Goal: Task Accomplishment & Management: Manage account settings

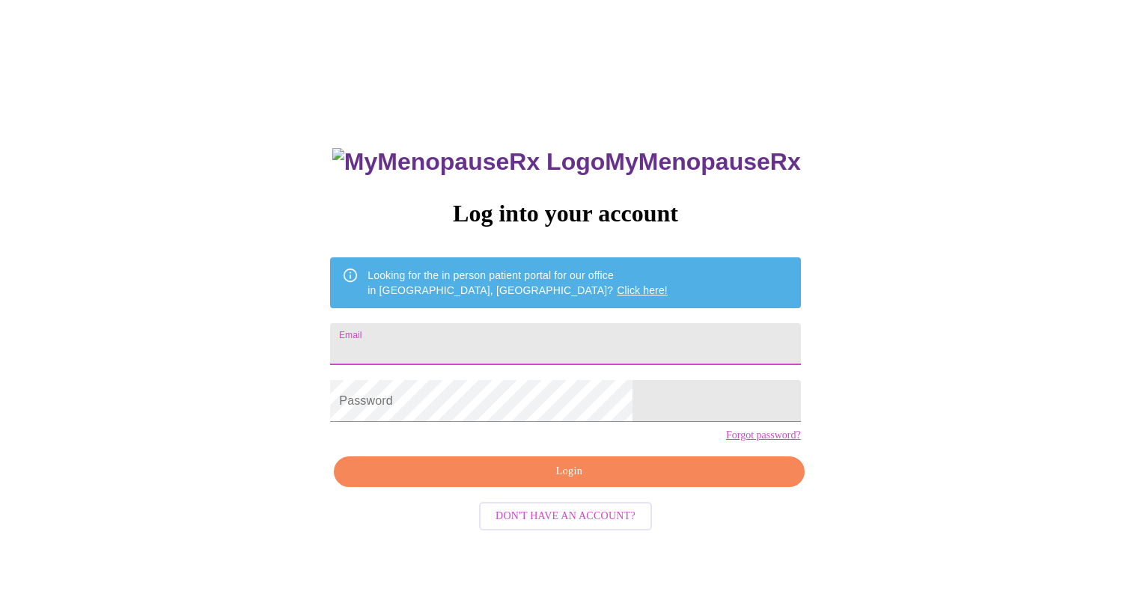
click at [481, 333] on input "Email" at bounding box center [565, 344] width 470 height 42
type input "[EMAIL_ADDRESS][DOMAIN_NAME]"
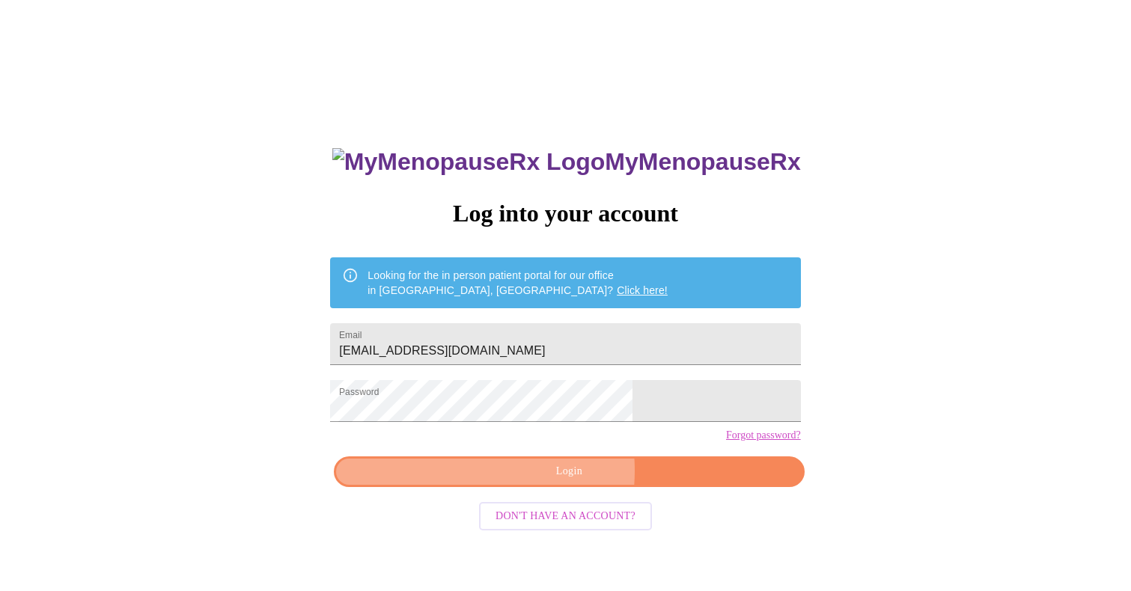
click at [529, 481] on span "Login" at bounding box center [569, 472] width 436 height 19
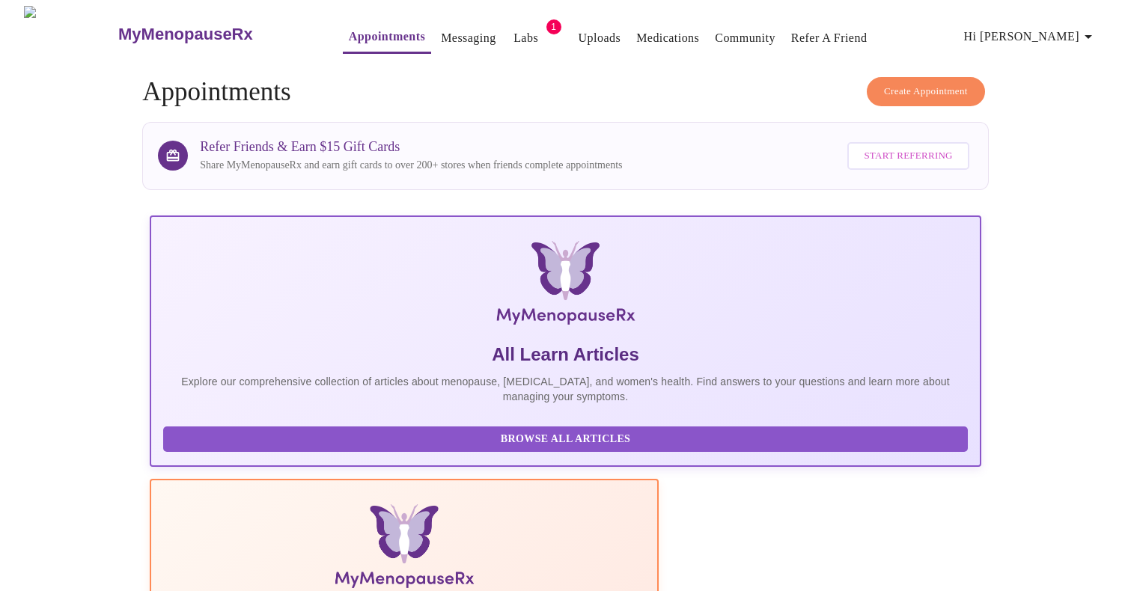
click at [1056, 34] on span "Hi [PERSON_NAME]" at bounding box center [1030, 36] width 133 height 21
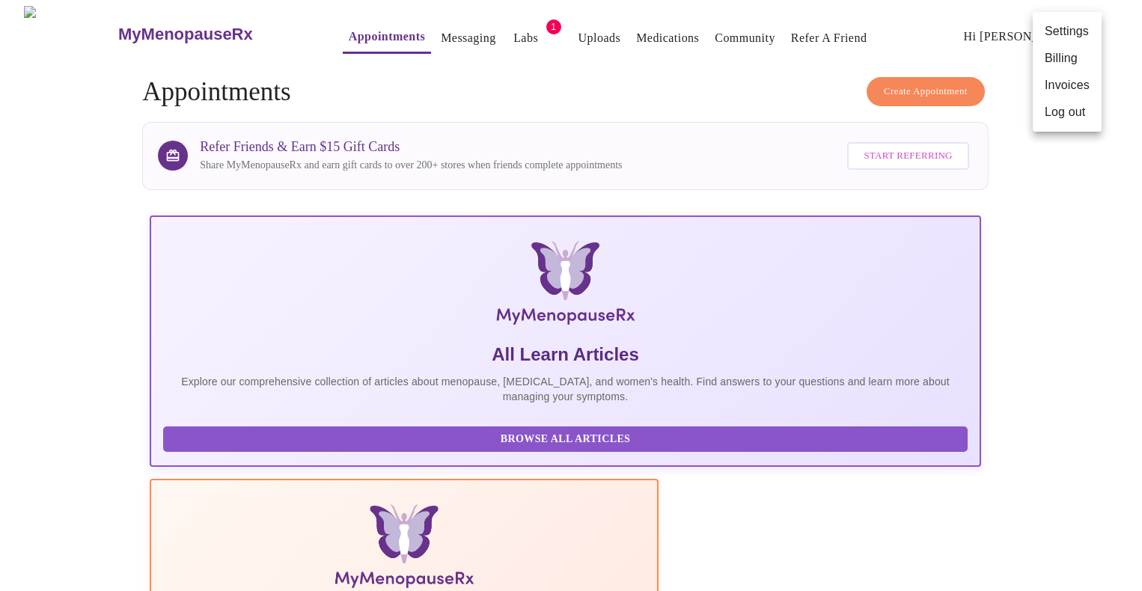
click at [1059, 88] on li "Invoices" at bounding box center [1067, 85] width 69 height 27
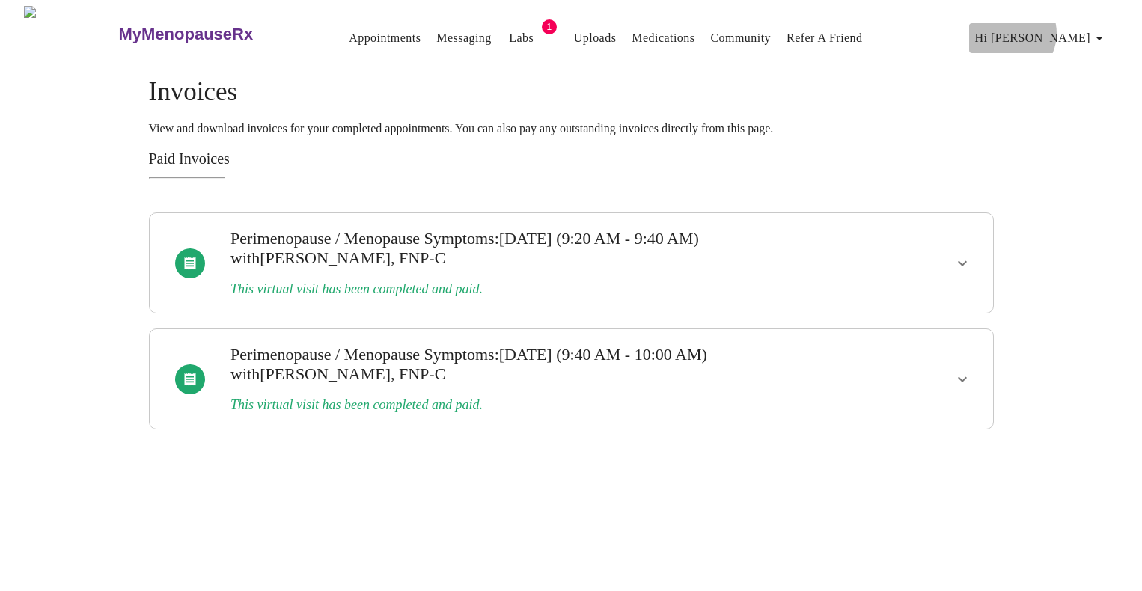
click at [1074, 28] on span "Hi [PERSON_NAME]" at bounding box center [1041, 38] width 133 height 21
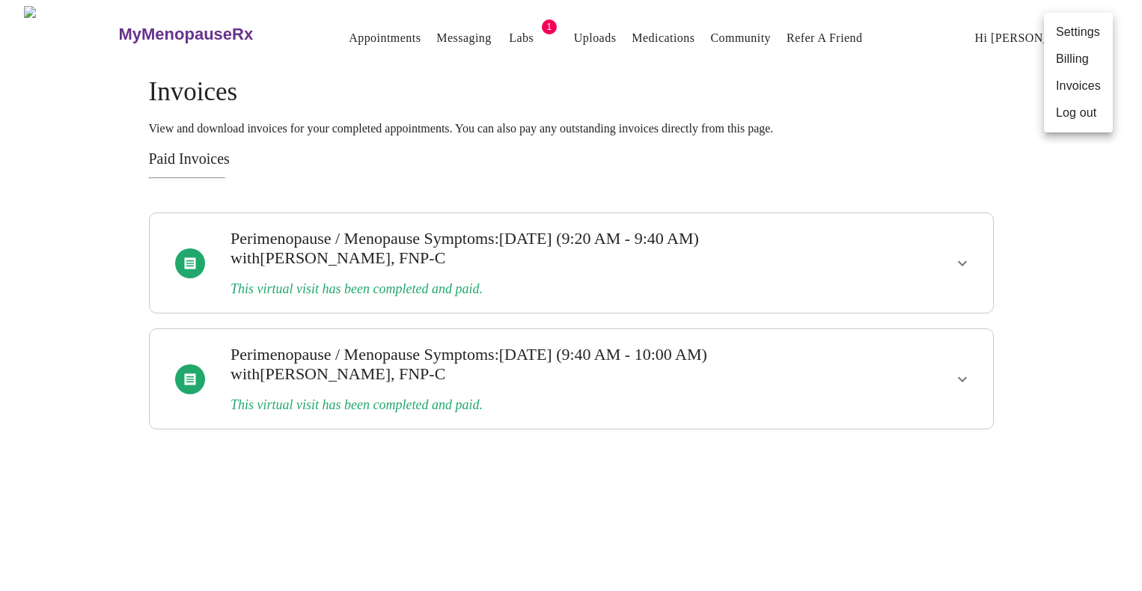
click at [1066, 51] on li "Billing" at bounding box center [1078, 59] width 69 height 27
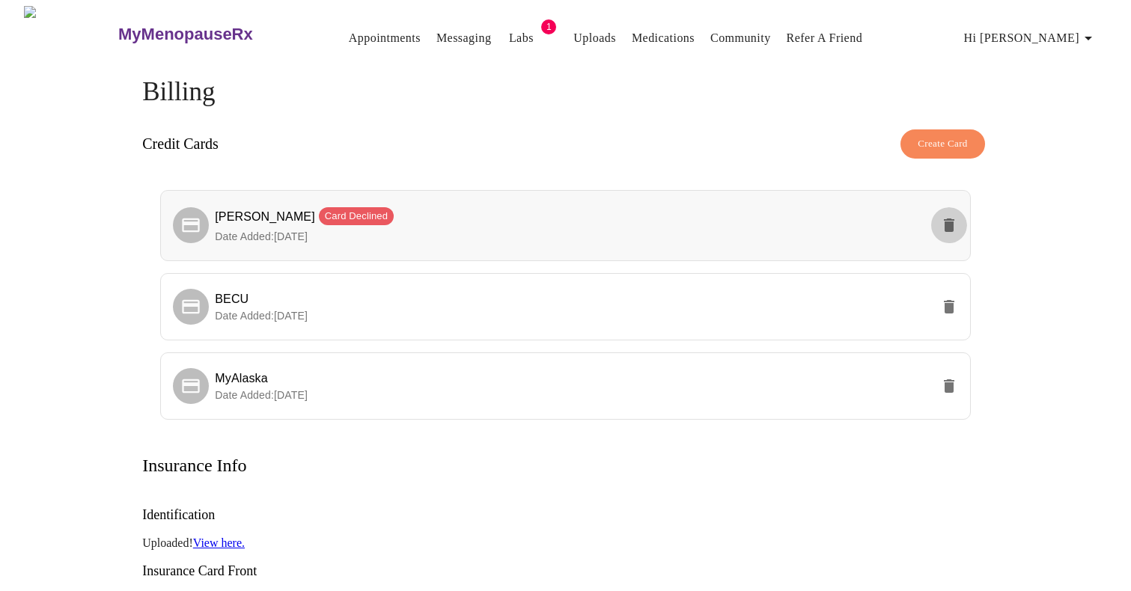
click at [938, 226] on button "delete" at bounding box center [949, 225] width 36 height 36
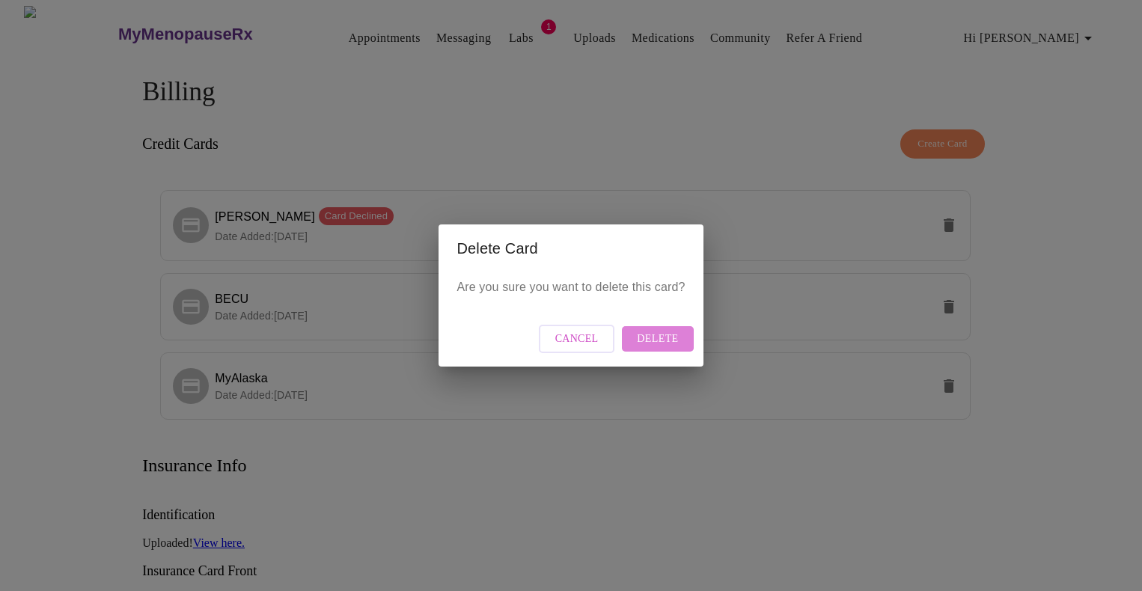
click at [665, 329] on button "Delete" at bounding box center [657, 339] width 71 height 26
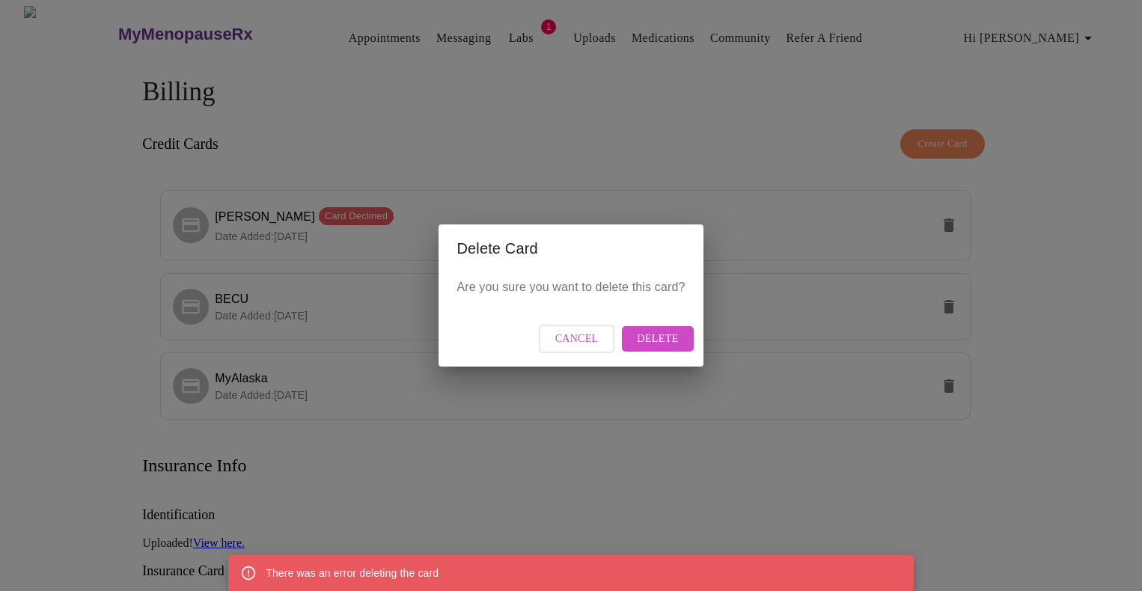
click at [269, 576] on div "There was an error deleting the card" at bounding box center [352, 573] width 173 height 27
click at [599, 342] on span "Cancel" at bounding box center [576, 339] width 43 height 19
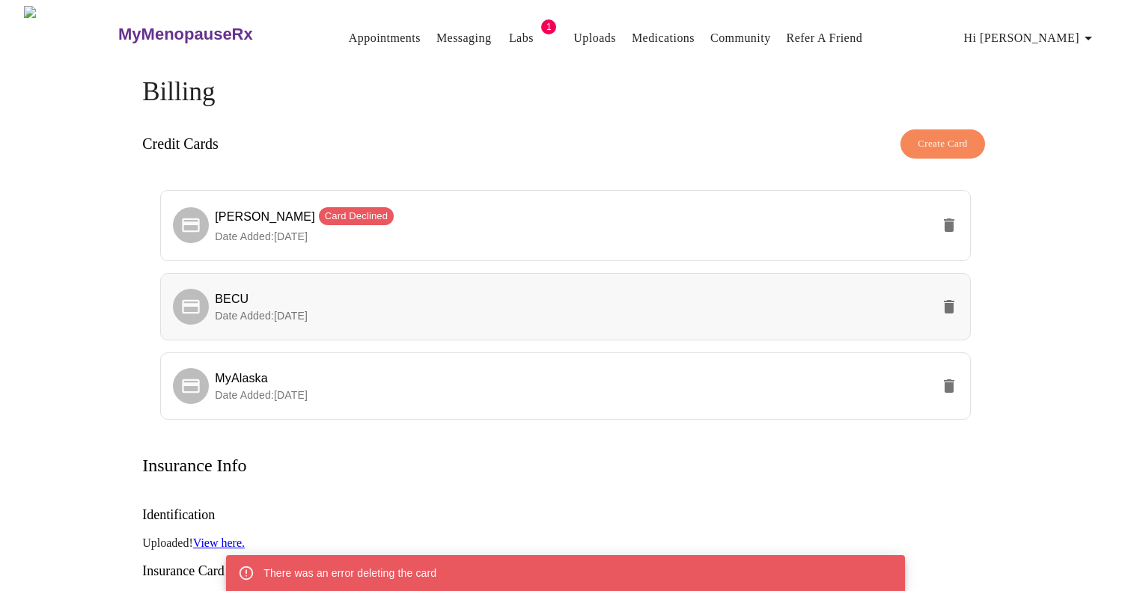
click at [192, 289] on div at bounding box center [191, 307] width 36 height 36
click at [503, 31] on span "Labs" at bounding box center [521, 38] width 36 height 21
click at [436, 31] on link "Messaging" at bounding box center [463, 38] width 55 height 21
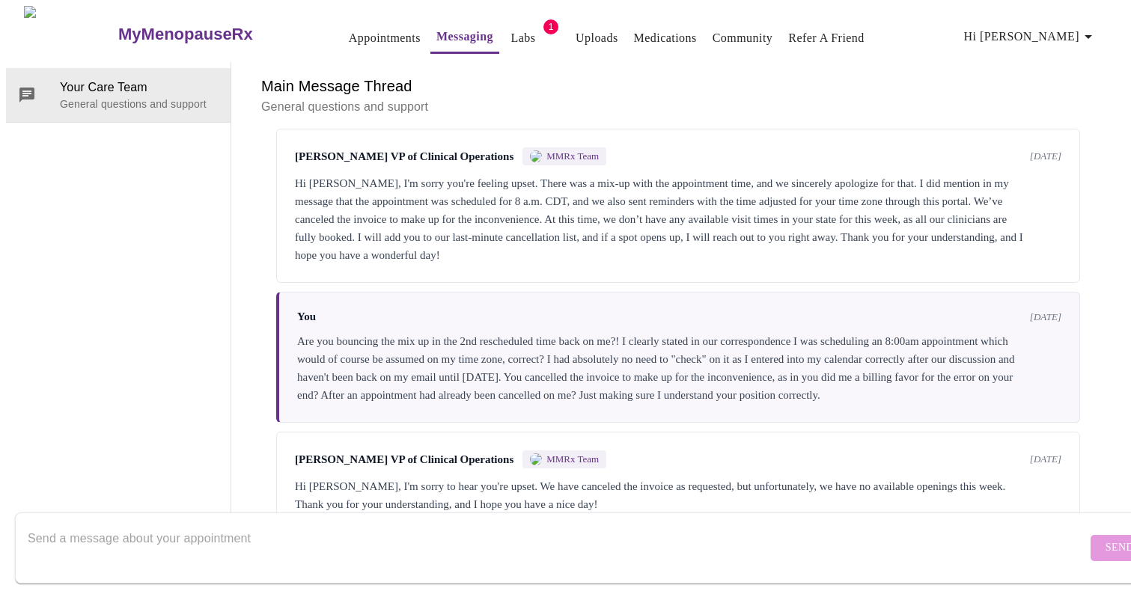
scroll to position [5288, 0]
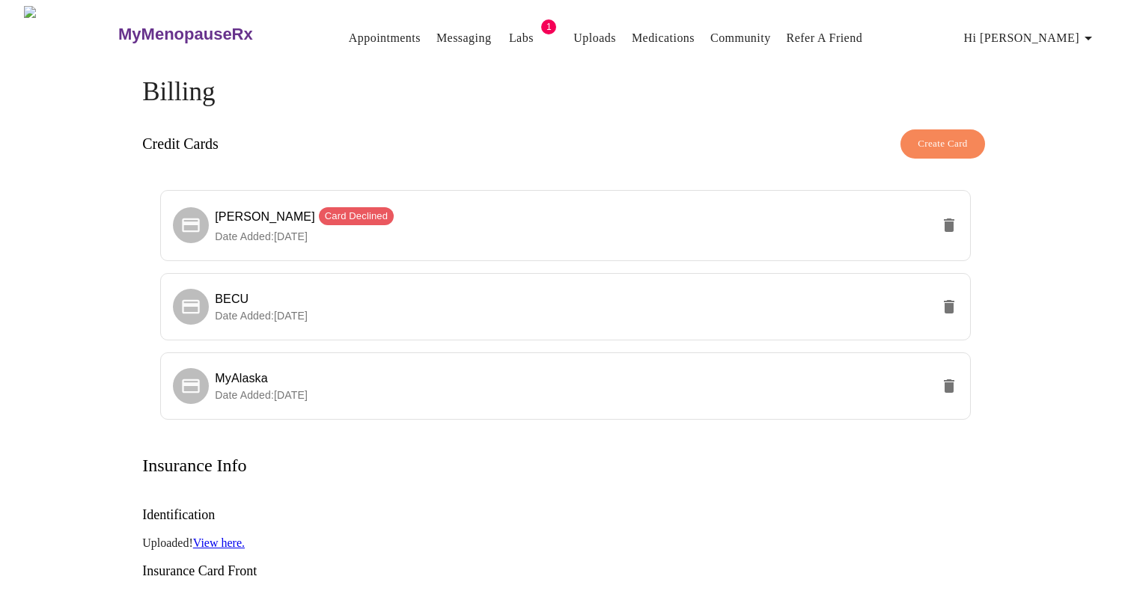
click at [509, 33] on link "Labs" at bounding box center [521, 38] width 25 height 21
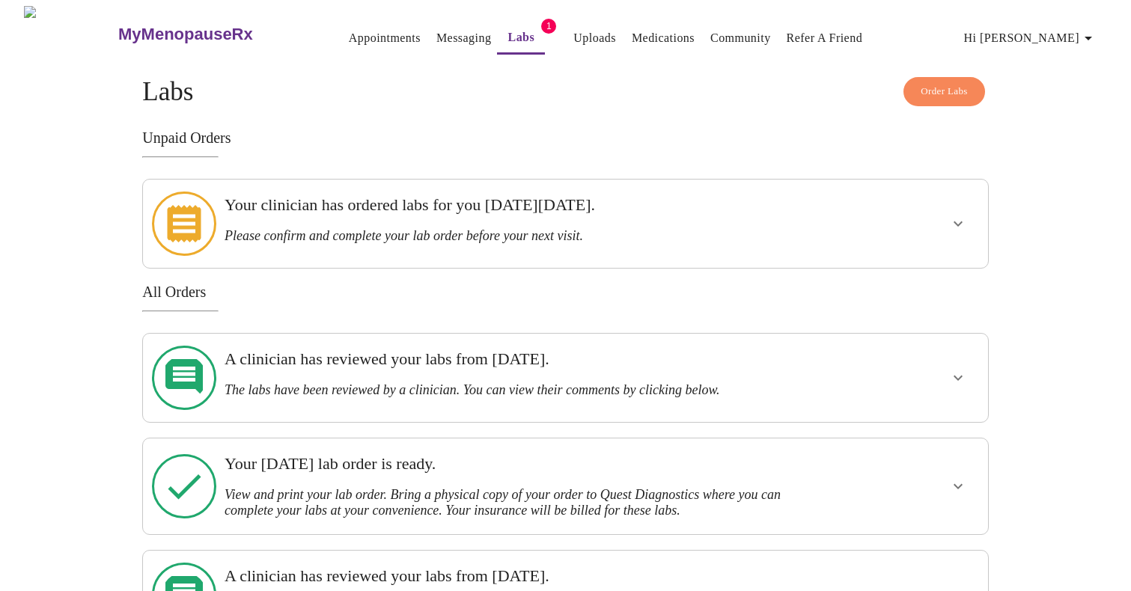
click at [556, 244] on div "Your clinician has ordered labs for you [DATE][DATE]. Please confirm and comple…" at bounding box center [525, 224] width 612 height 76
click at [438, 36] on link "Messaging" at bounding box center [463, 38] width 55 height 21
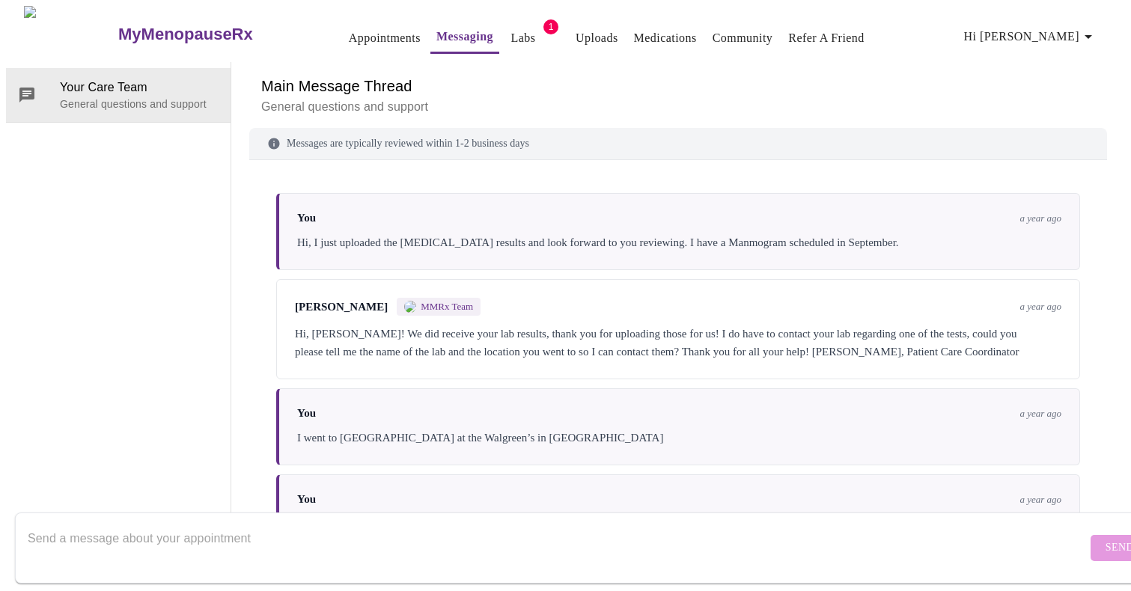
scroll to position [5288, 0]
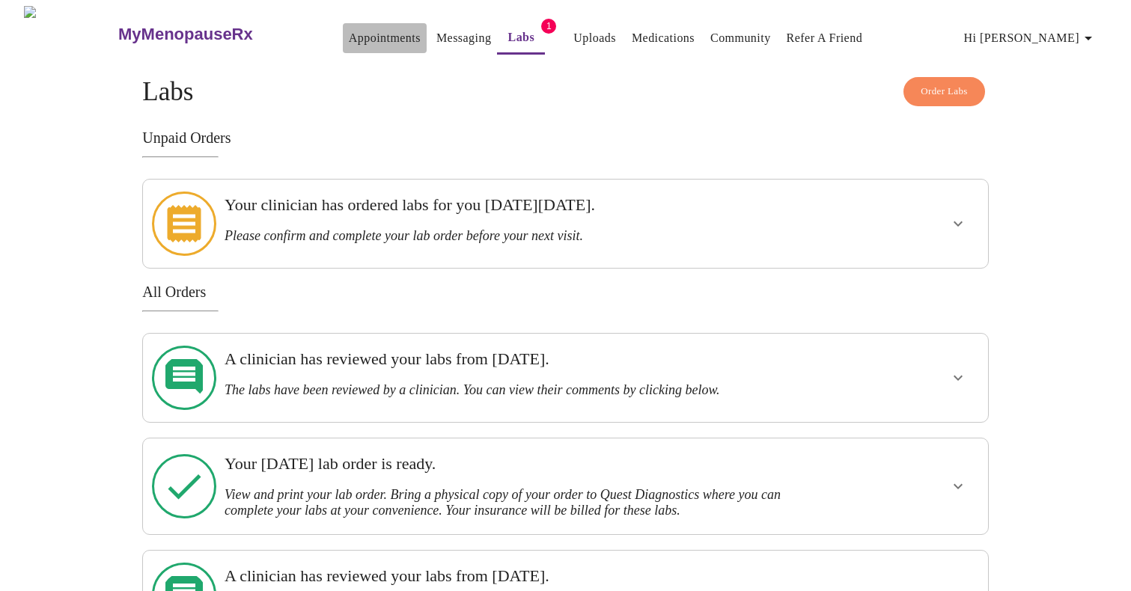
click at [353, 34] on link "Appointments" at bounding box center [385, 38] width 72 height 21
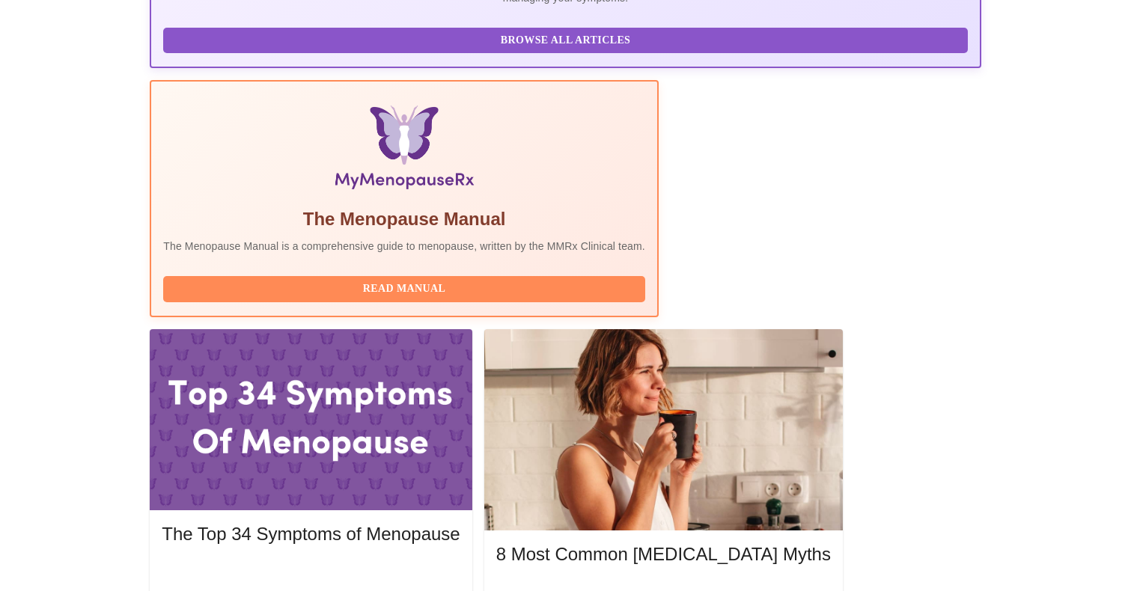
scroll to position [400, 0]
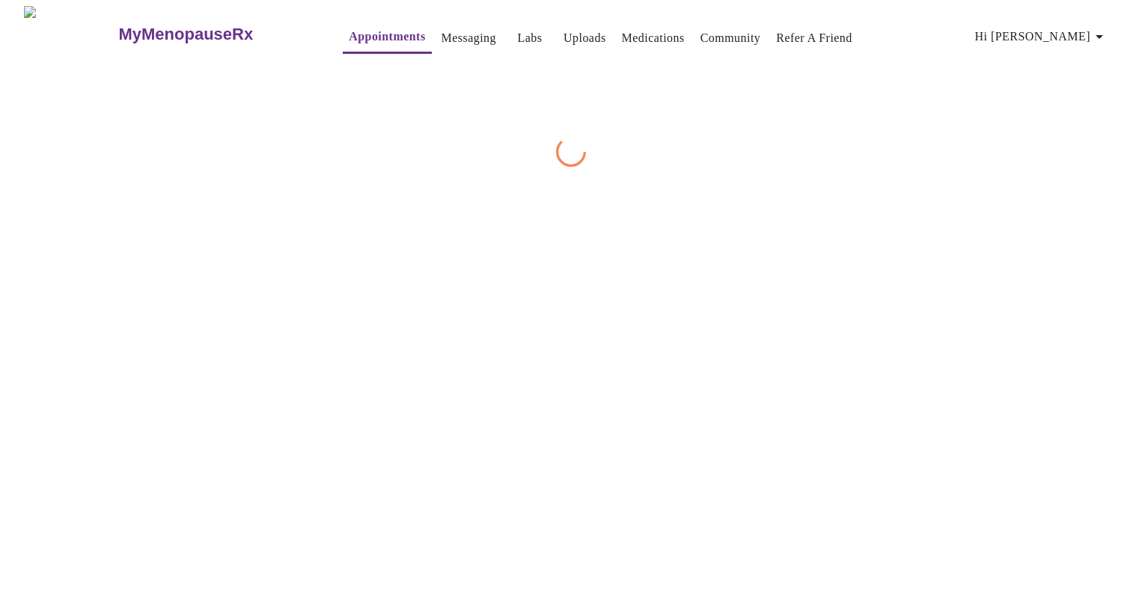
click at [841, 167] on div "MyMenopauseRx Appointments Messaging Labs Uploads Medications Community Refer a…" at bounding box center [571, 86] width 1130 height 161
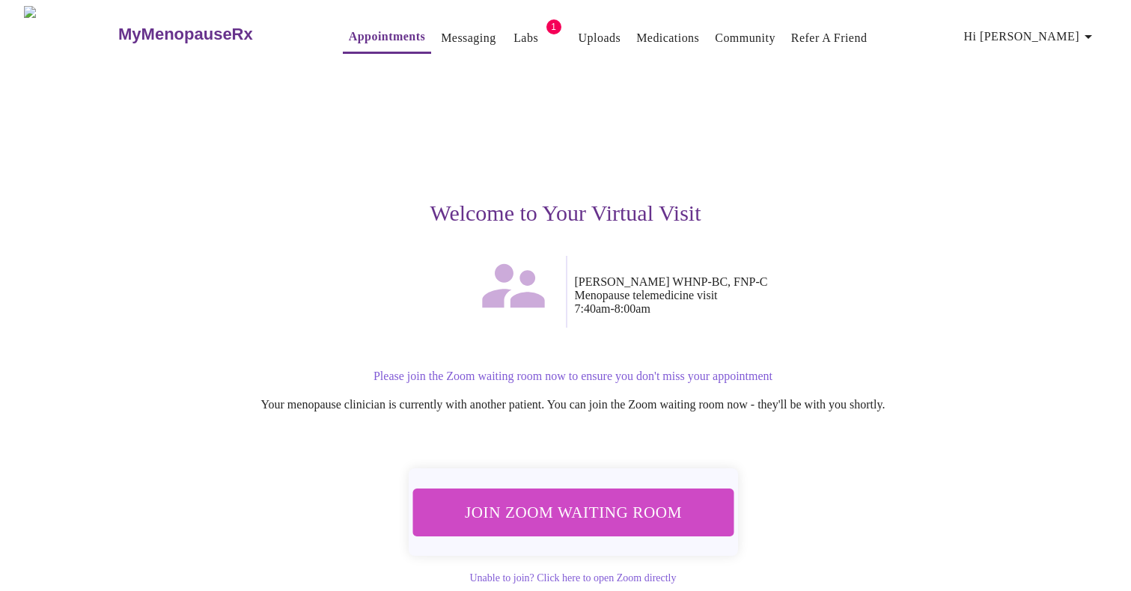
click at [635, 500] on span "Join Zoom Waiting Room" at bounding box center [572, 513] width 281 height 28
